Goal: Information Seeking & Learning: Find specific fact

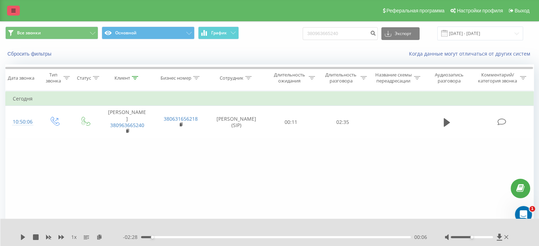
click at [13, 13] on icon at bounding box center [13, 10] width 4 height 5
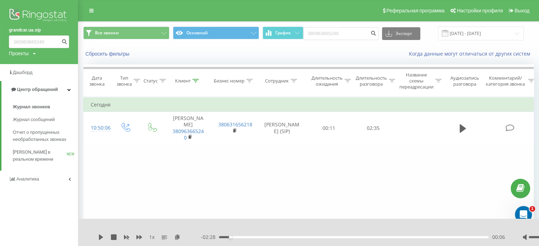
click at [28, 29] on link "grandcar.ua.sip" at bounding box center [39, 30] width 60 height 7
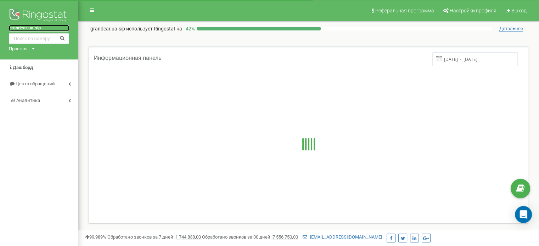
click at [37, 28] on link "grandcar.ua.sip" at bounding box center [39, 28] width 60 height 7
drag, startPoint x: 34, startPoint y: 52, endPoint x: 33, endPoint y: 46, distance: 5.8
click at [33, 46] on div "grandcar.ua.sip Проекты grandcar.kz.sip grandcar.fmc.com grandcar.ua.sip" at bounding box center [39, 30] width 78 height 60
click at [43, 39] on input "text" at bounding box center [39, 38] width 60 height 11
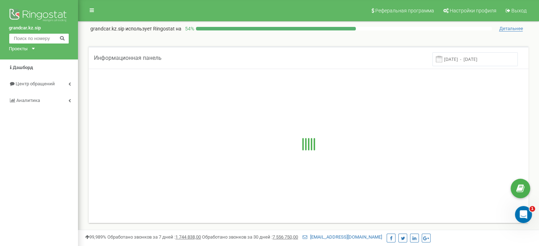
paste input "77079877770"
type input "77079877770"
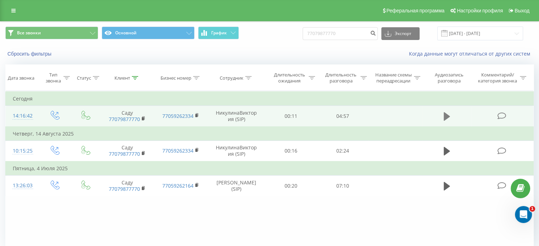
click at [447, 117] on icon at bounding box center [447, 116] width 6 height 9
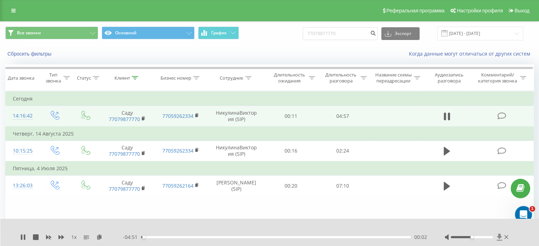
click at [500, 239] on icon at bounding box center [500, 237] width 6 height 7
click at [449, 113] on icon at bounding box center [449, 117] width 2 height 8
drag, startPoint x: 333, startPoint y: 119, endPoint x: 353, endPoint y: 117, distance: 20.6
click at [353, 117] on td "04:57" at bounding box center [342, 116] width 51 height 21
copy td "04:57"
